Goal: Navigation & Orientation: Find specific page/section

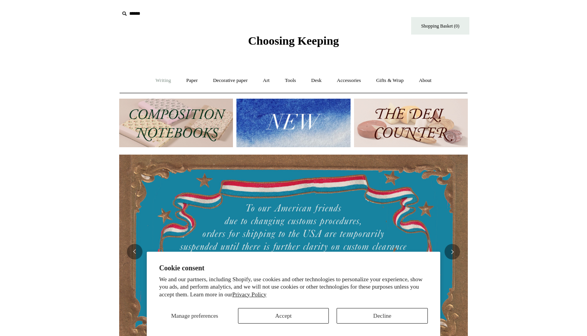
click at [160, 80] on link "Writing +" at bounding box center [164, 80] width 30 height 21
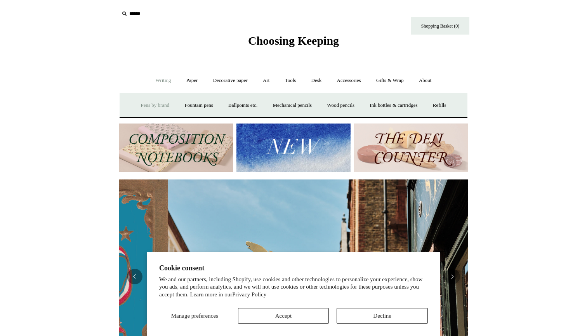
scroll to position [0, 349]
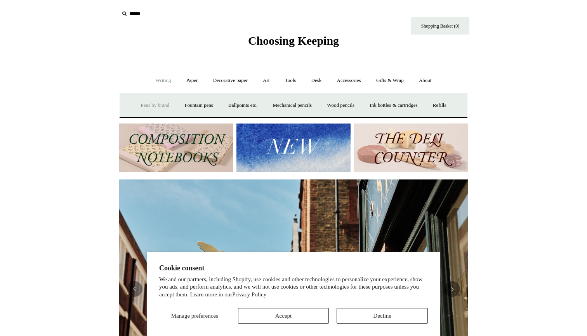
click at [155, 108] on link "Pens by brand +" at bounding box center [155, 105] width 43 height 21
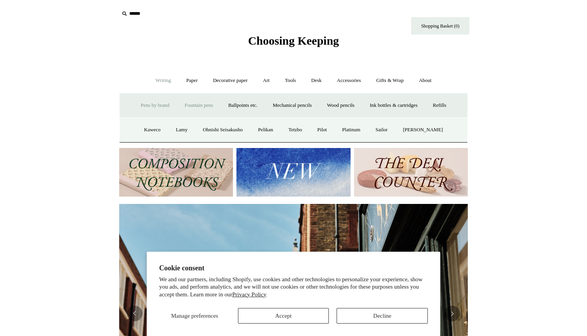
click at [188, 102] on link "Fountain pens +" at bounding box center [198, 105] width 42 height 21
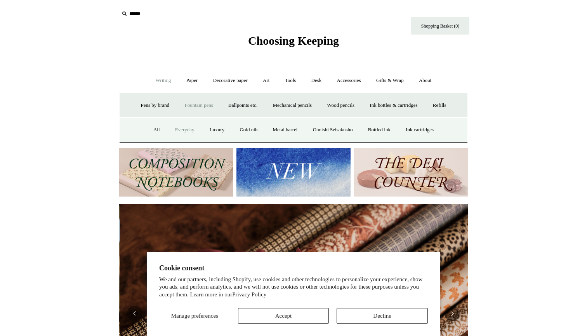
scroll to position [0, 697]
click at [174, 127] on link "Everyday" at bounding box center [184, 130] width 33 height 21
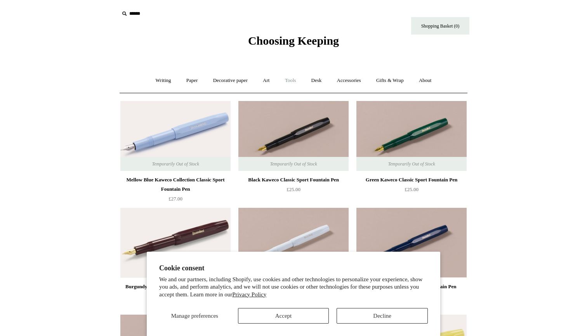
click at [295, 83] on link "Tools +" at bounding box center [290, 80] width 25 height 21
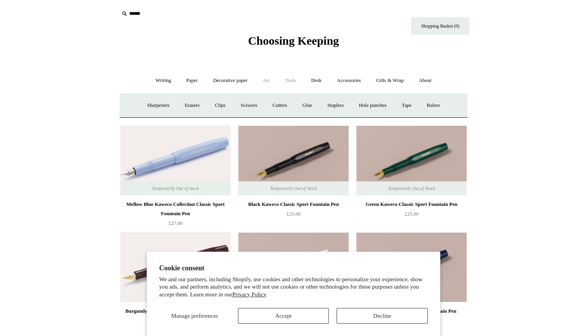
click at [262, 85] on link "Art +" at bounding box center [266, 80] width 21 height 21
click at [394, 103] on link "Wax & seals" at bounding box center [374, 105] width 39 height 21
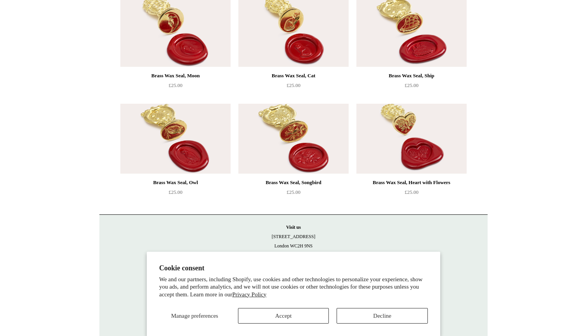
scroll to position [637, 0]
